Goal: Task Accomplishment & Management: Manage account settings

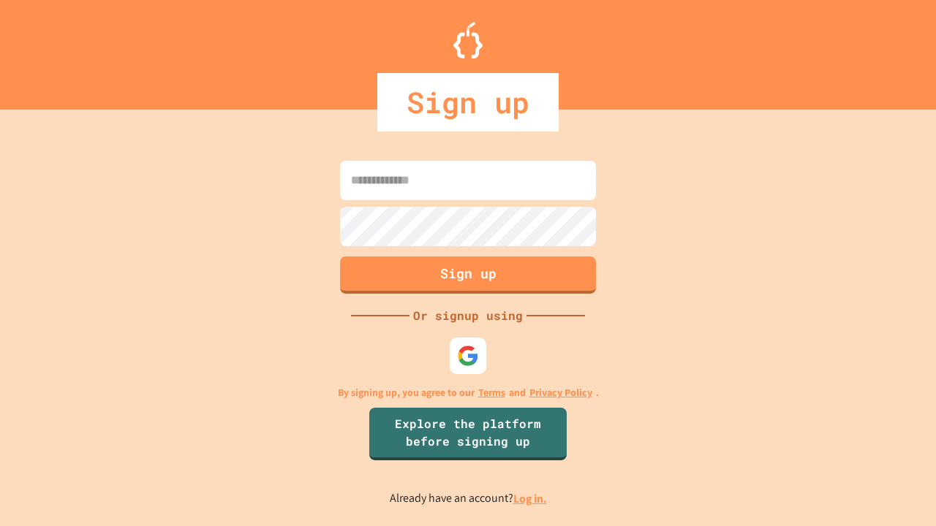
click at [531, 498] on link "Log in." at bounding box center [530, 498] width 34 height 15
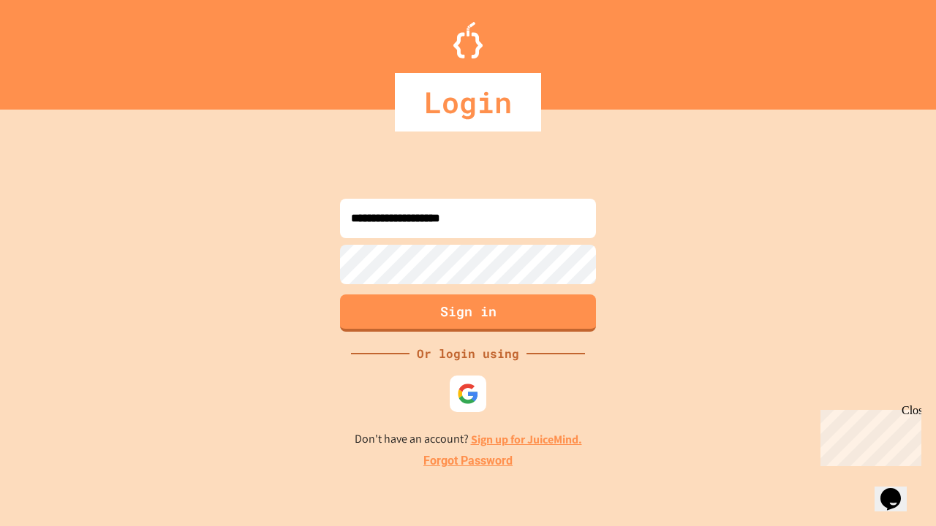
type input "**********"
